Goal: Information Seeking & Learning: Find specific page/section

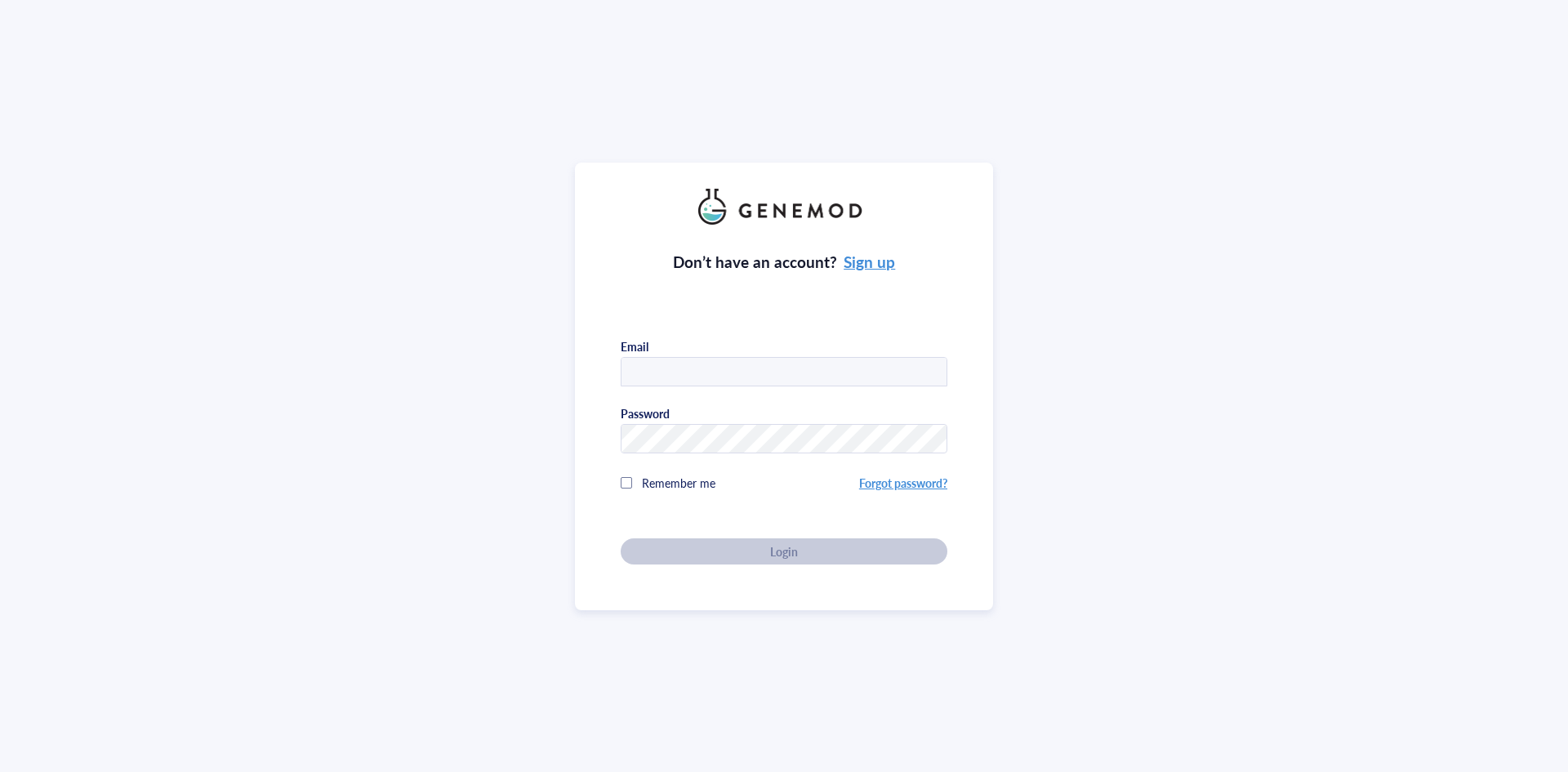
click at [659, 360] on input "text" at bounding box center [783, 372] width 325 height 29
type input "[EMAIL_ADDRESS][DOMAIN_NAME]"
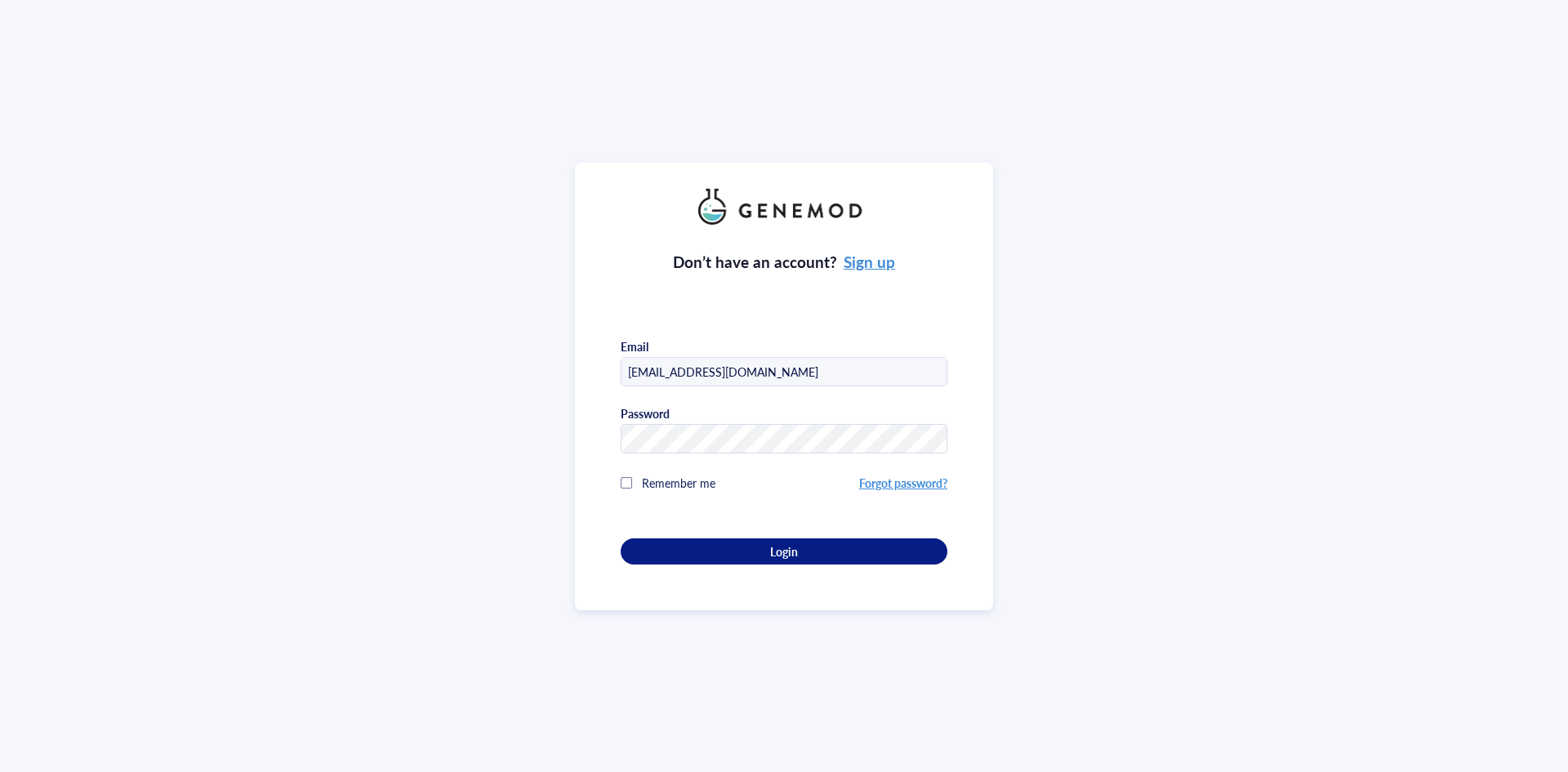
click at [623, 484] on div at bounding box center [626, 482] width 11 height 11
click at [724, 554] on div "Login" at bounding box center [783, 551] width 274 height 15
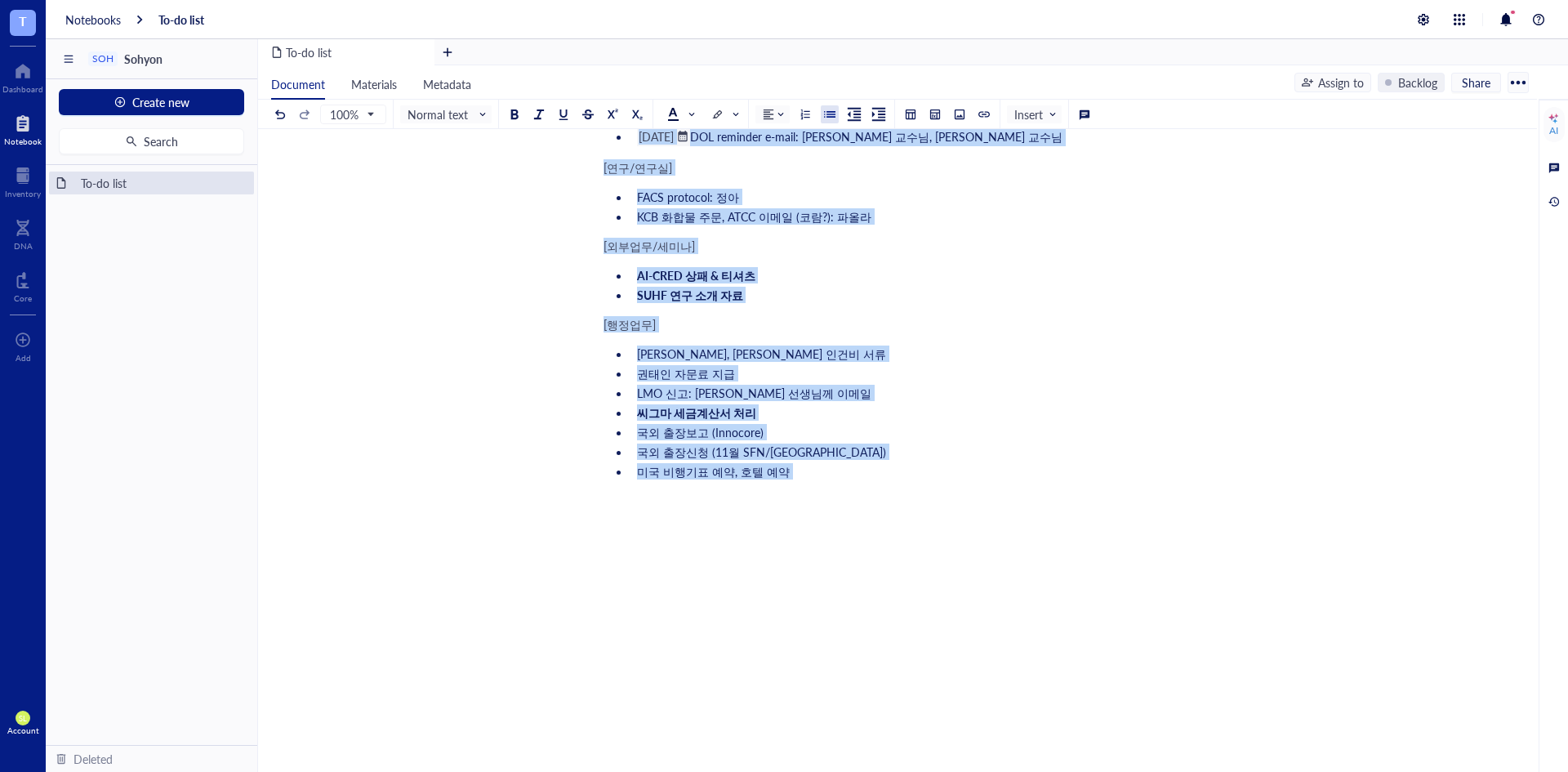
scroll to position [2989, 0]
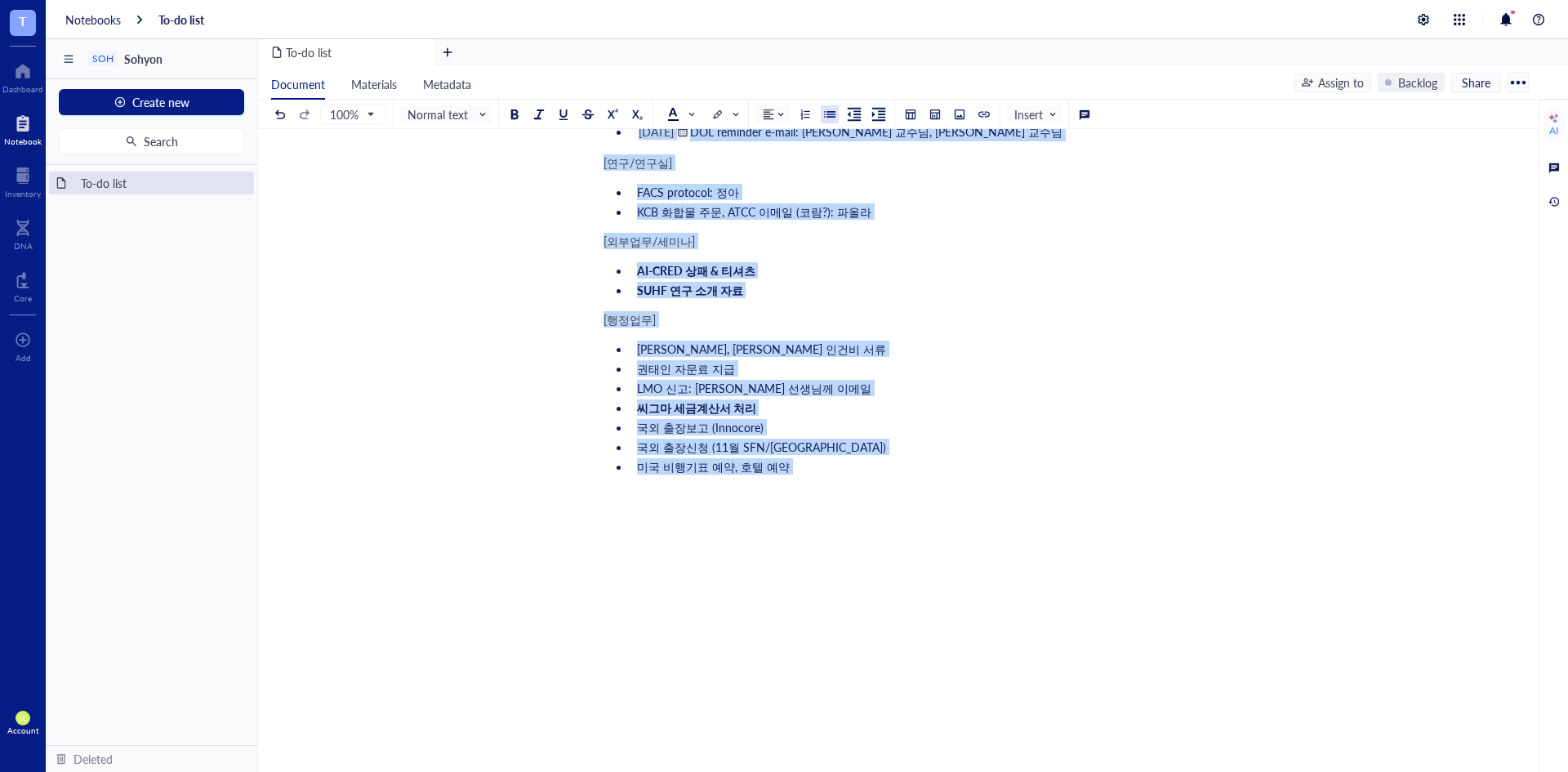
drag, startPoint x: 676, startPoint y: 405, endPoint x: 950, endPoint y: 738, distance: 431.2
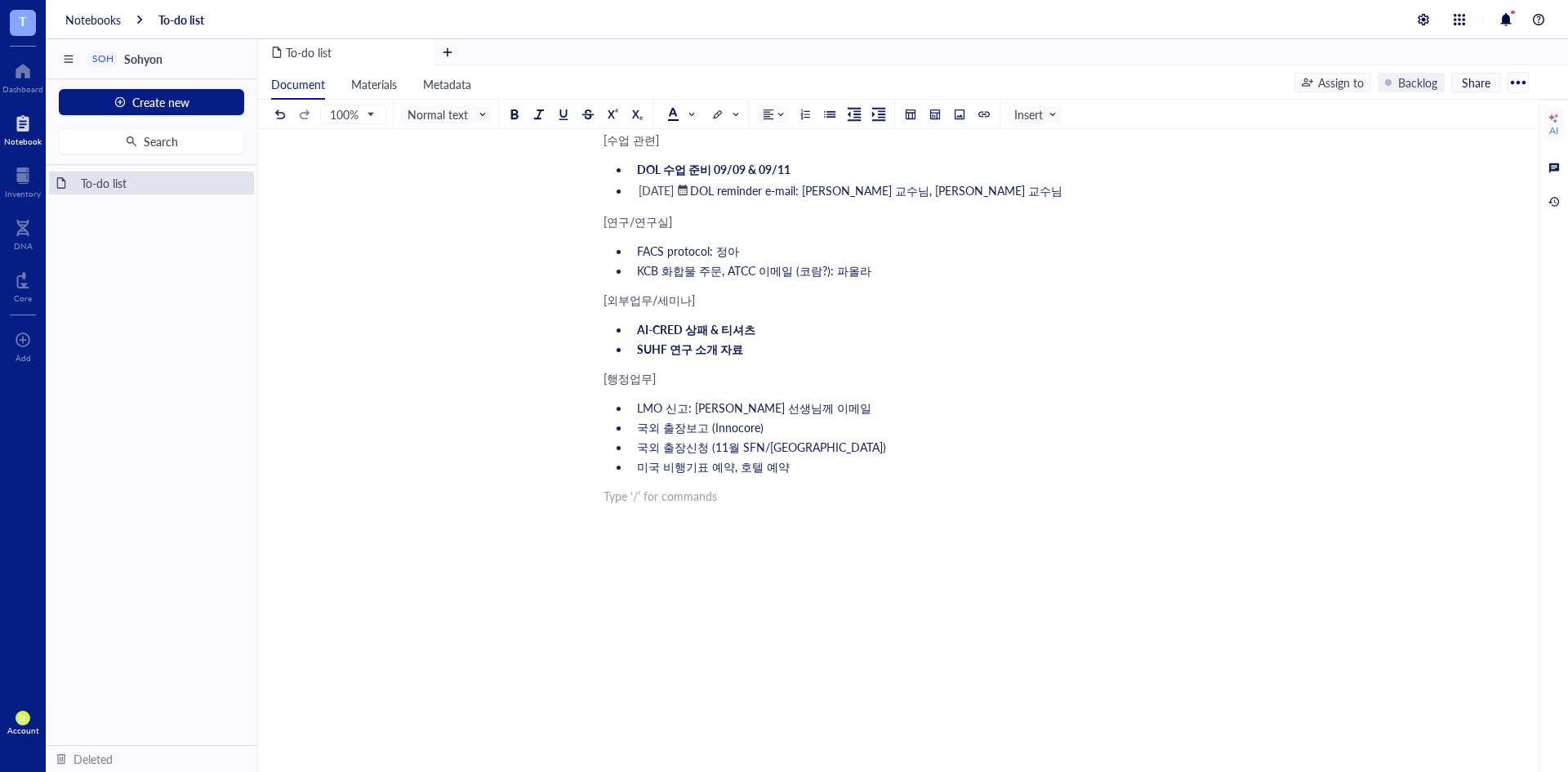
scroll to position [0, 0]
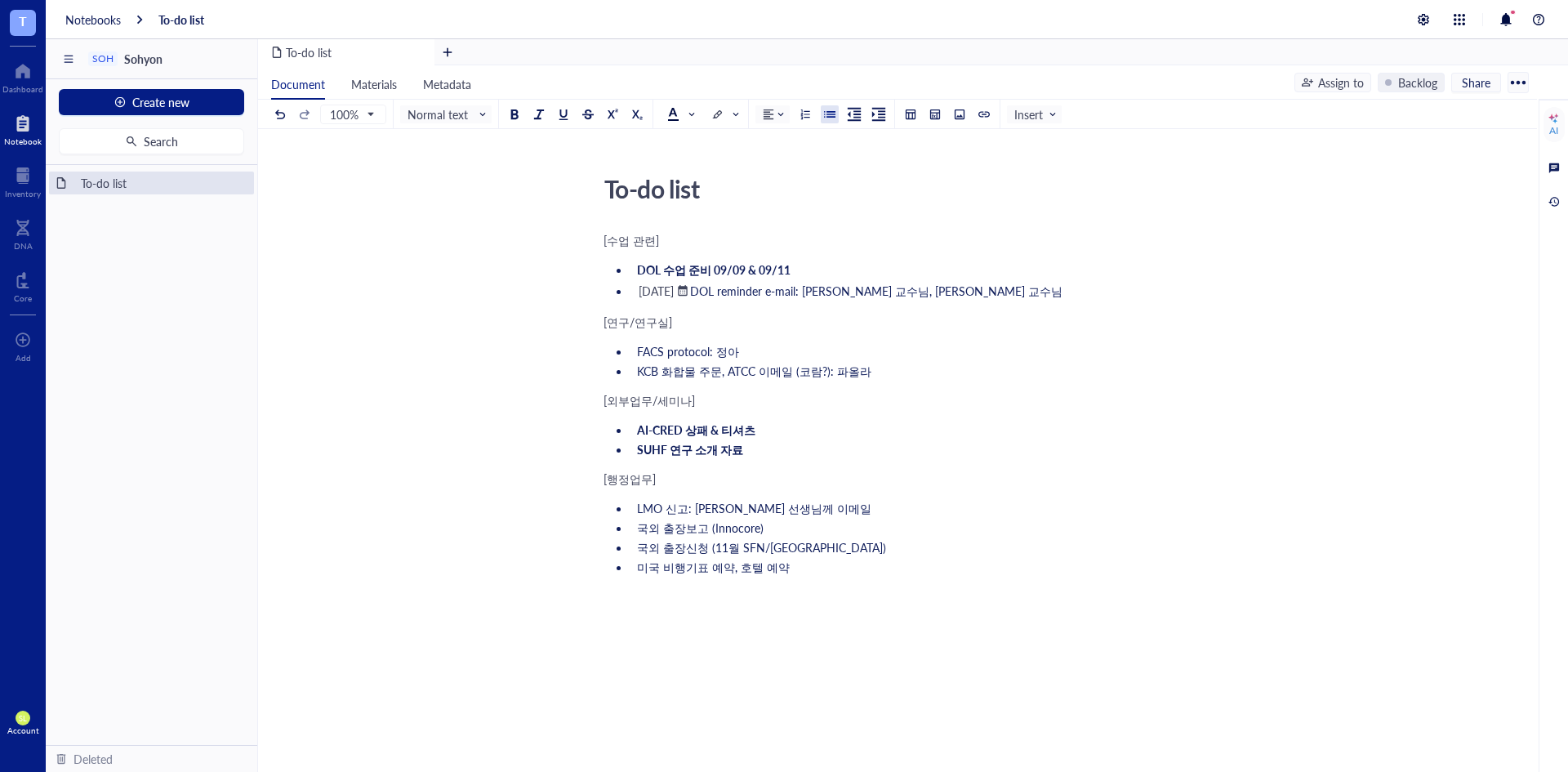
click at [955, 547] on li "국외 출장신청 (11월 SFN/[GEOGRAPHIC_DATA])" at bounding box center [907, 547] width 554 height 17
click at [946, 430] on li "AI-CRED 상패 & 티셔츠" at bounding box center [907, 429] width 554 height 17
click at [948, 394] on div "[외부업무/세미나]" at bounding box center [894, 400] width 581 height 17
click at [954, 366] on li "KCB 화합물 주문, ATCC 이메일 (코람?): 파올라" at bounding box center [907, 371] width 554 height 17
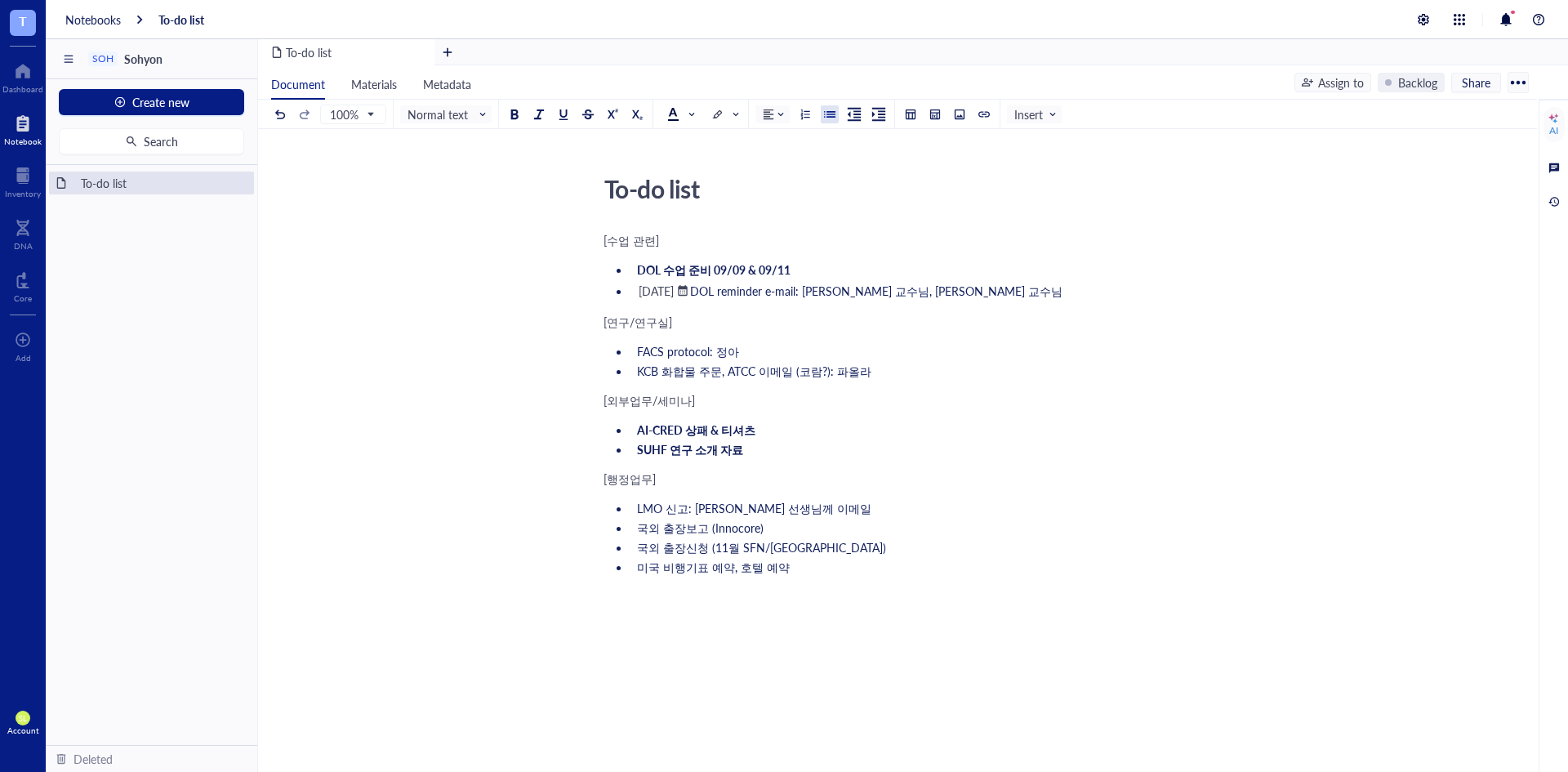
click at [1069, 284] on li "﻿ [DATE] ﻿ DOL reminder e-mail: [PERSON_NAME] 교수님, [PERSON_NAME] 교수님" at bounding box center [907, 291] width 554 height 19
click at [936, 264] on li "DOL 수업 준비 09/09 & 09/11" at bounding box center [907, 270] width 554 height 17
click at [921, 375] on li "KCB 화합물 주문, ATCC 이메일 (코람?): 파올라" at bounding box center [907, 371] width 554 height 17
click at [928, 353] on li "FACS protocol: 정아" at bounding box center [907, 351] width 554 height 17
